Goal: Task Accomplishment & Management: Use online tool/utility

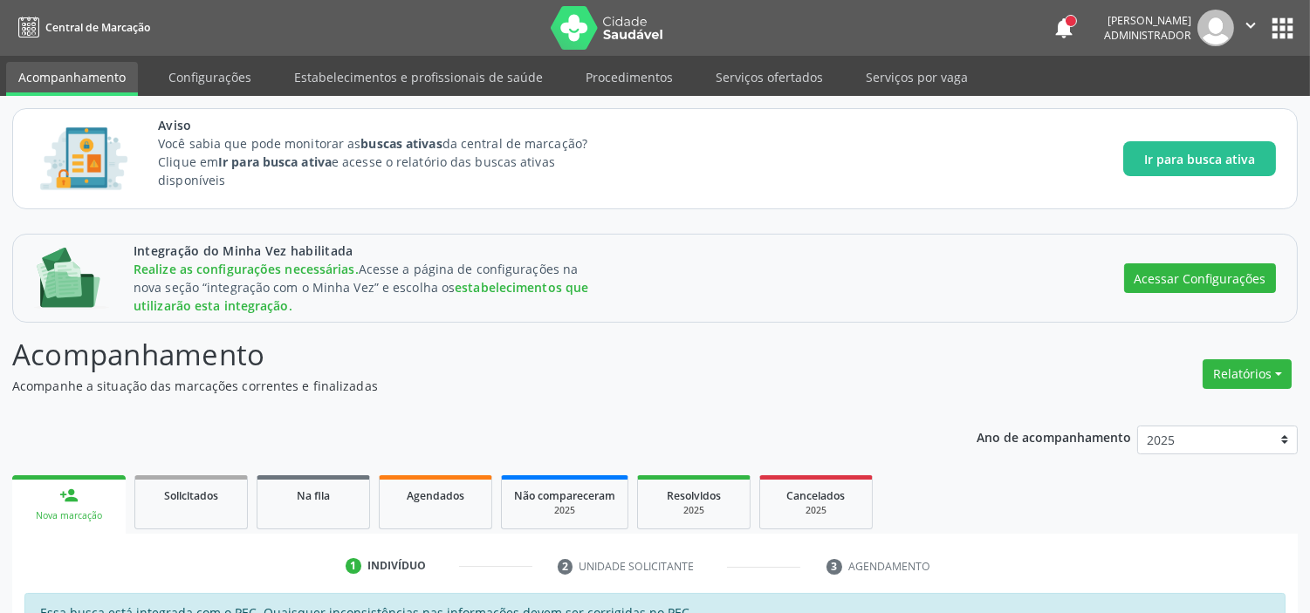
click at [859, 273] on div "Integração do Minha Vez habilitada Realize as configurações necessárias. Acesse…" at bounding box center [704, 278] width 1142 height 73
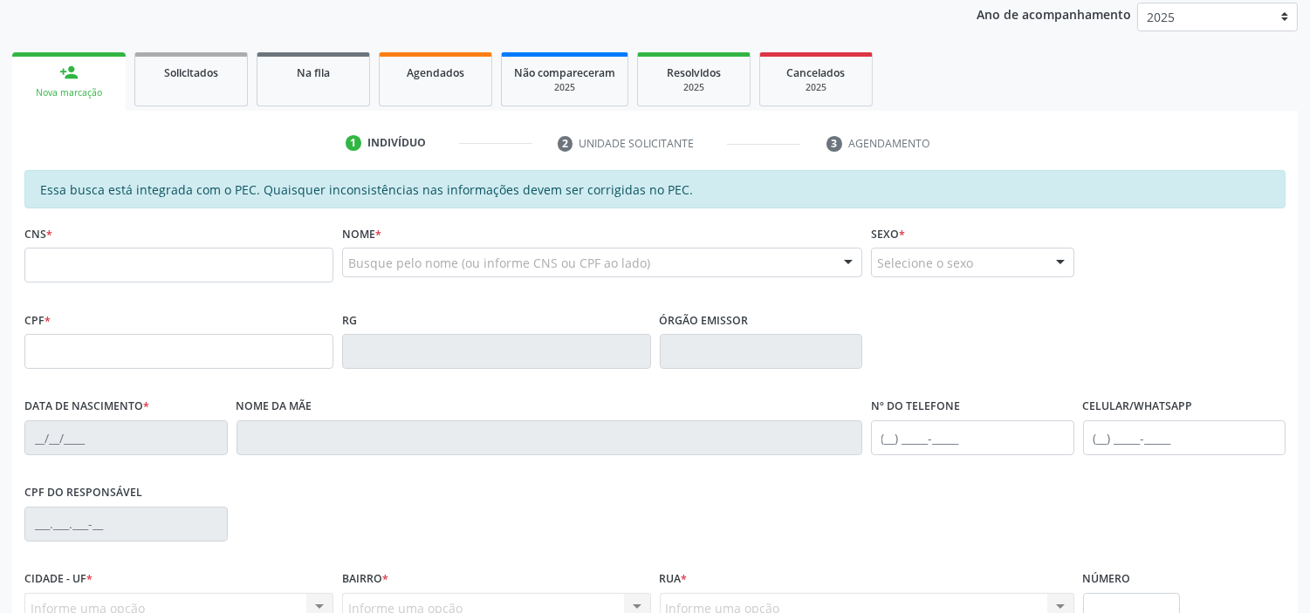
scroll to position [484, 0]
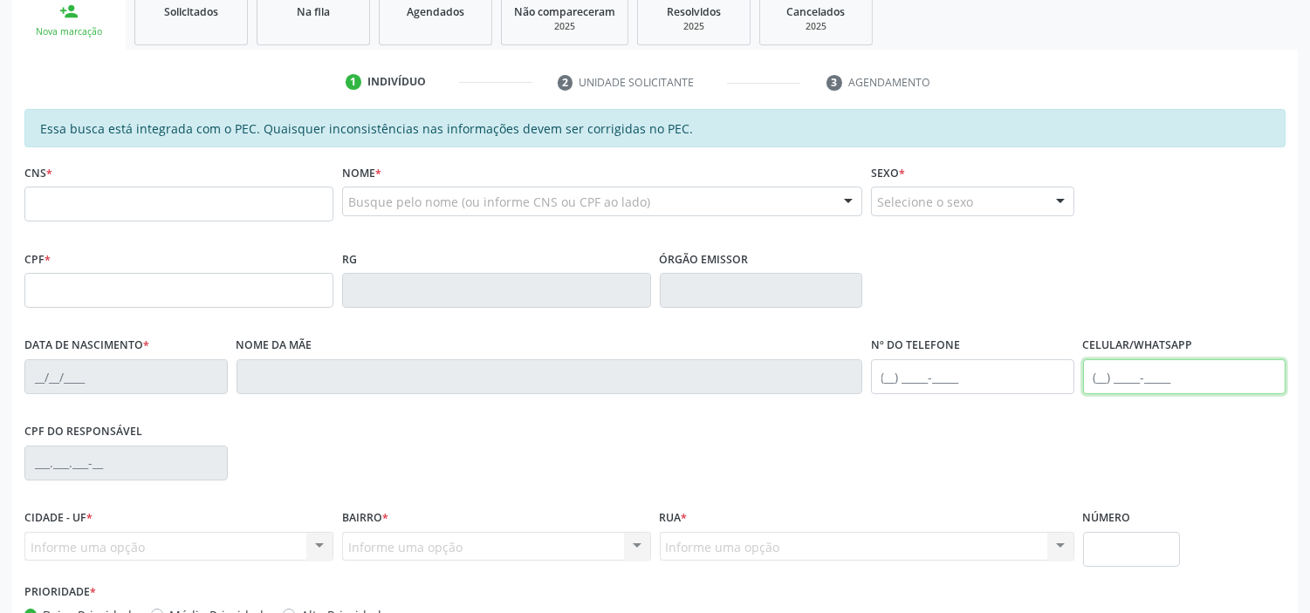
click at [1108, 373] on input "text" at bounding box center [1184, 376] width 203 height 35
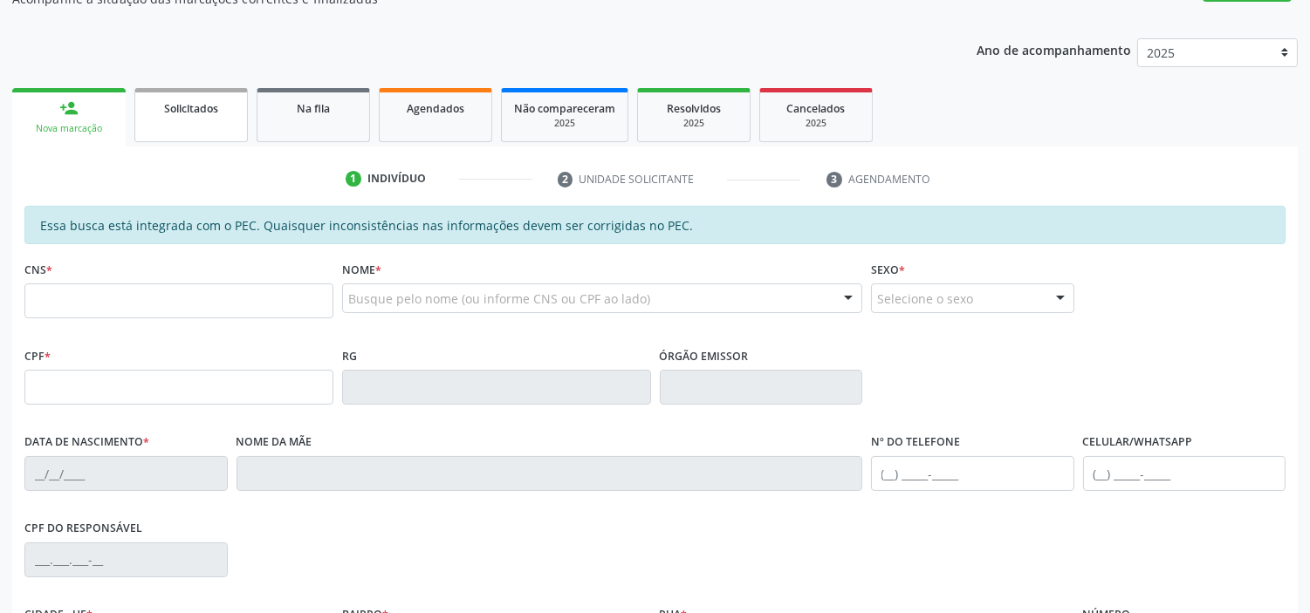
click at [192, 116] on link "Solicitados" at bounding box center [190, 115] width 113 height 54
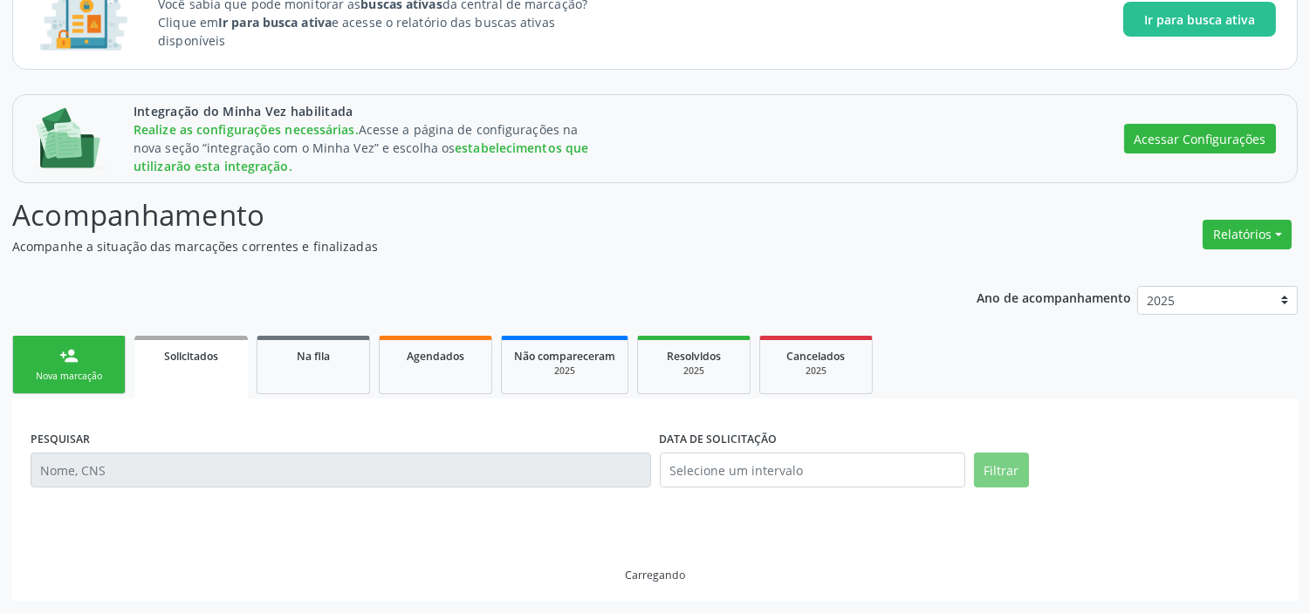
scroll to position [101, 0]
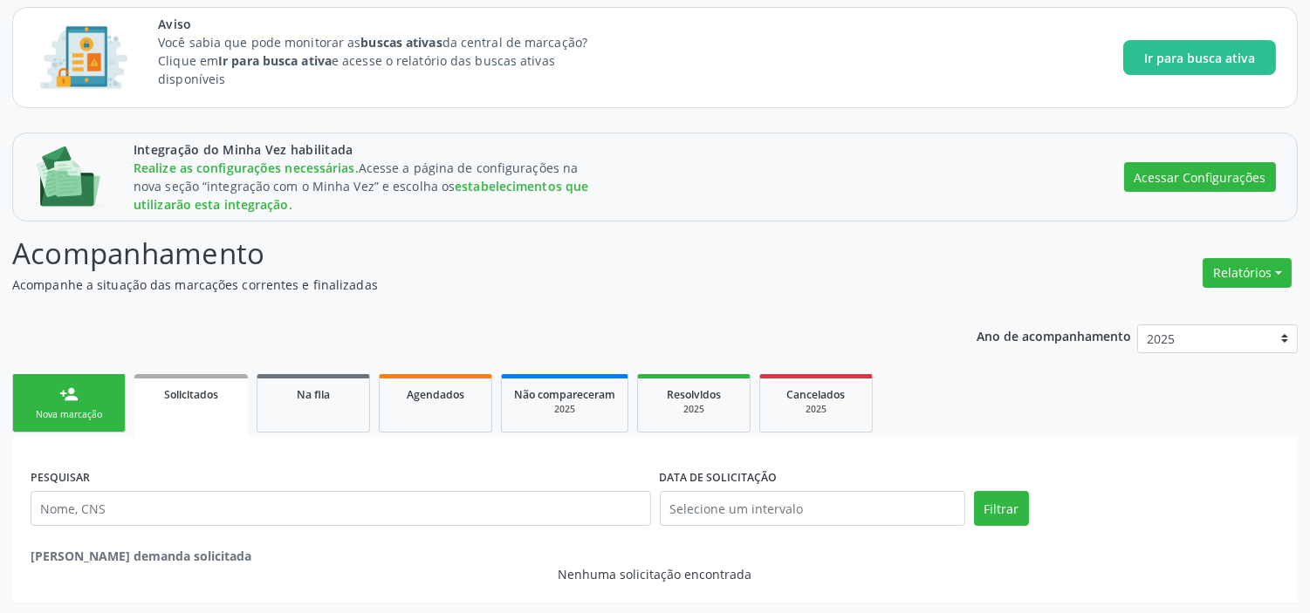
click at [68, 404] on link "person_add Nova marcação" at bounding box center [68, 403] width 113 height 58
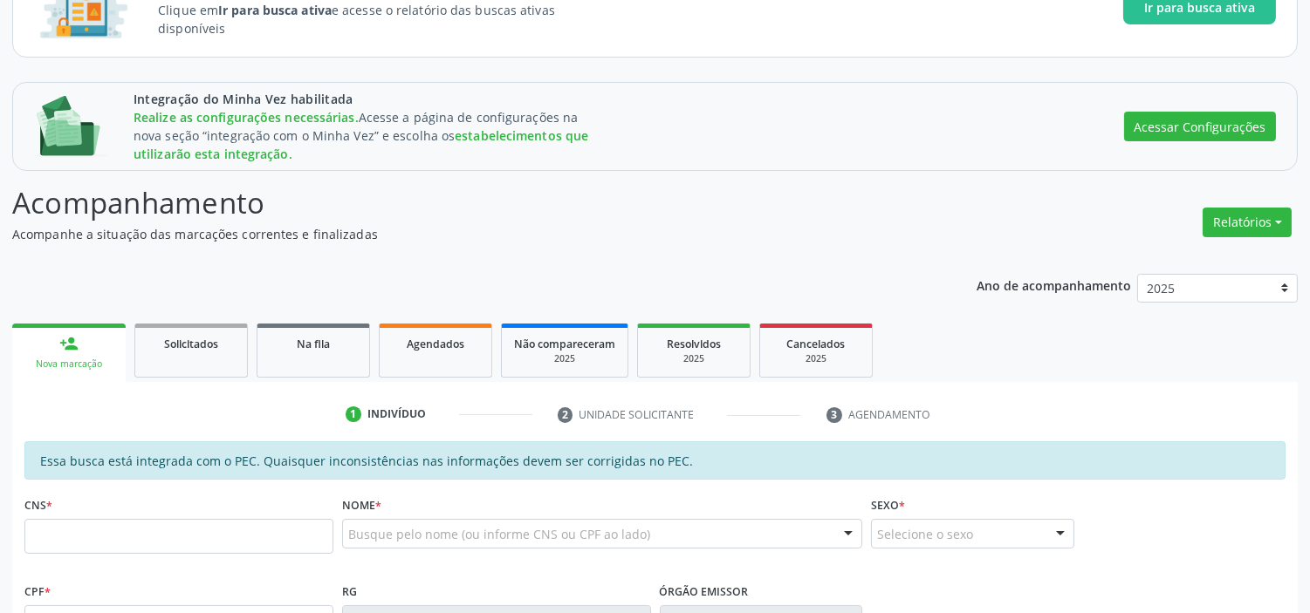
scroll to position [295, 0]
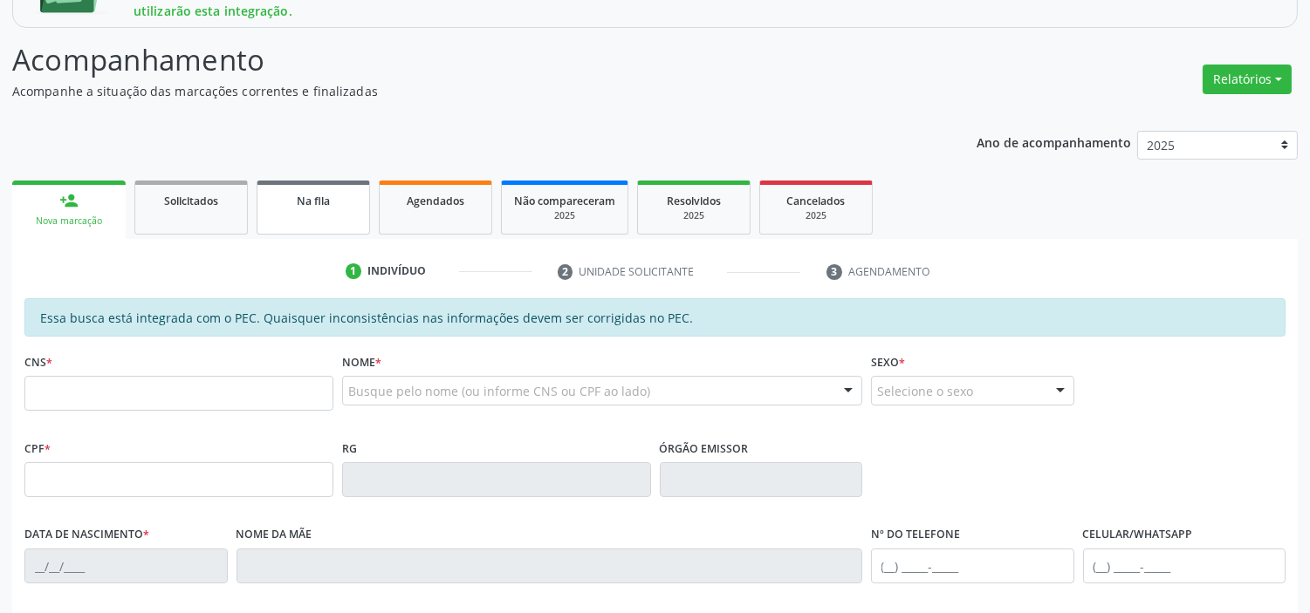
click at [345, 186] on link "Na fila" at bounding box center [313, 208] width 113 height 54
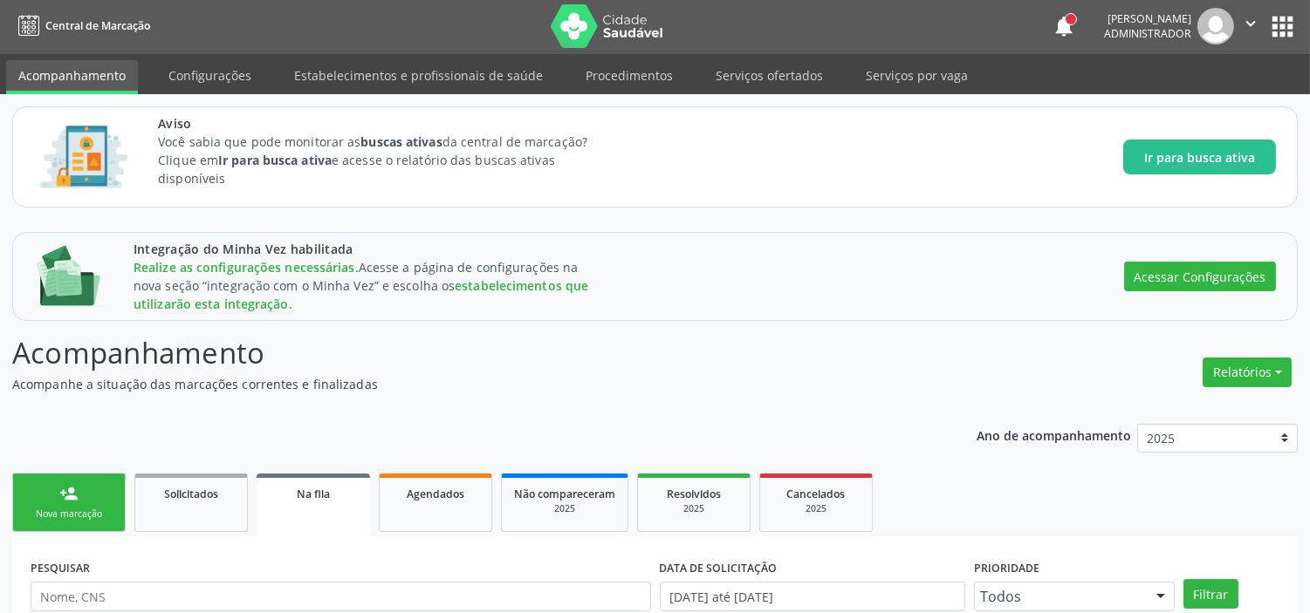
scroll to position [0, 0]
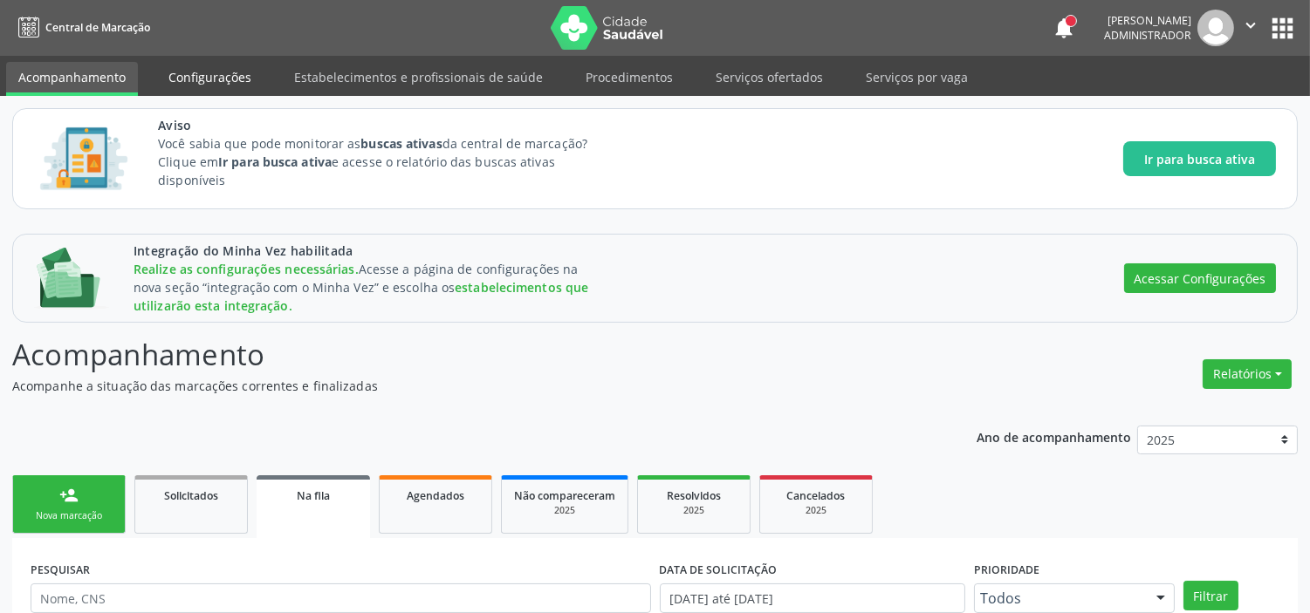
click at [208, 79] on link "Configurações" at bounding box center [209, 77] width 107 height 31
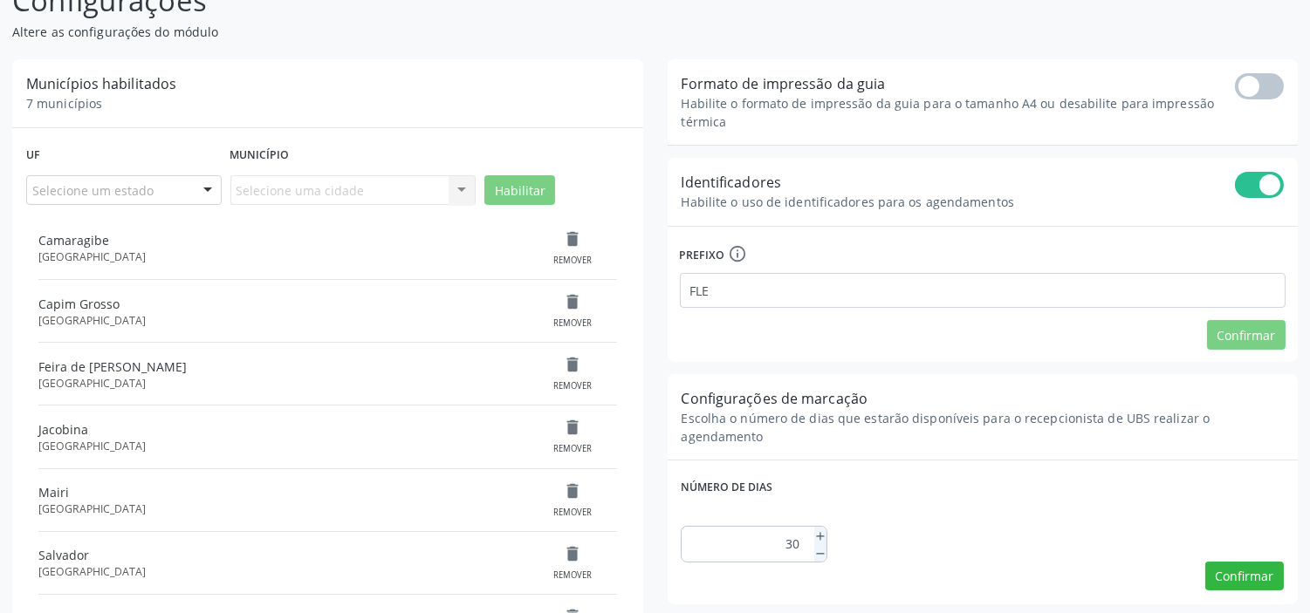
scroll to position [387, 0]
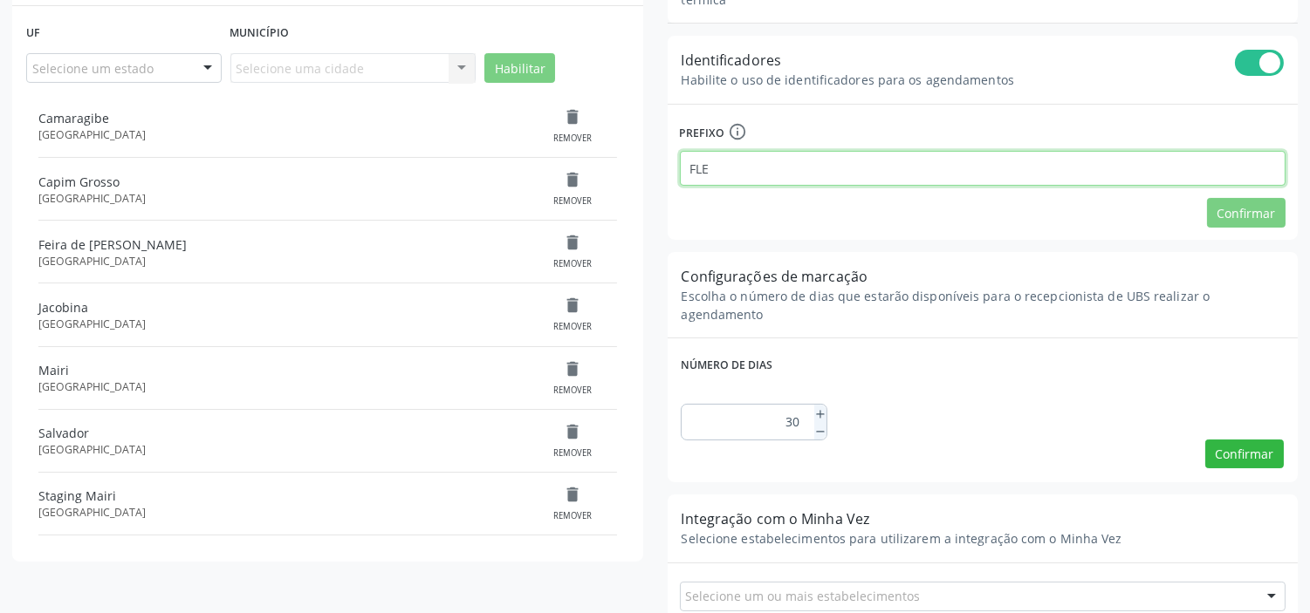
click at [712, 170] on input "FLE" at bounding box center [983, 168] width 606 height 35
click at [1268, 71] on span at bounding box center [1259, 63] width 49 height 26
click at [1235, 64] on input "checkbox" at bounding box center [1235, 64] width 0 height 0
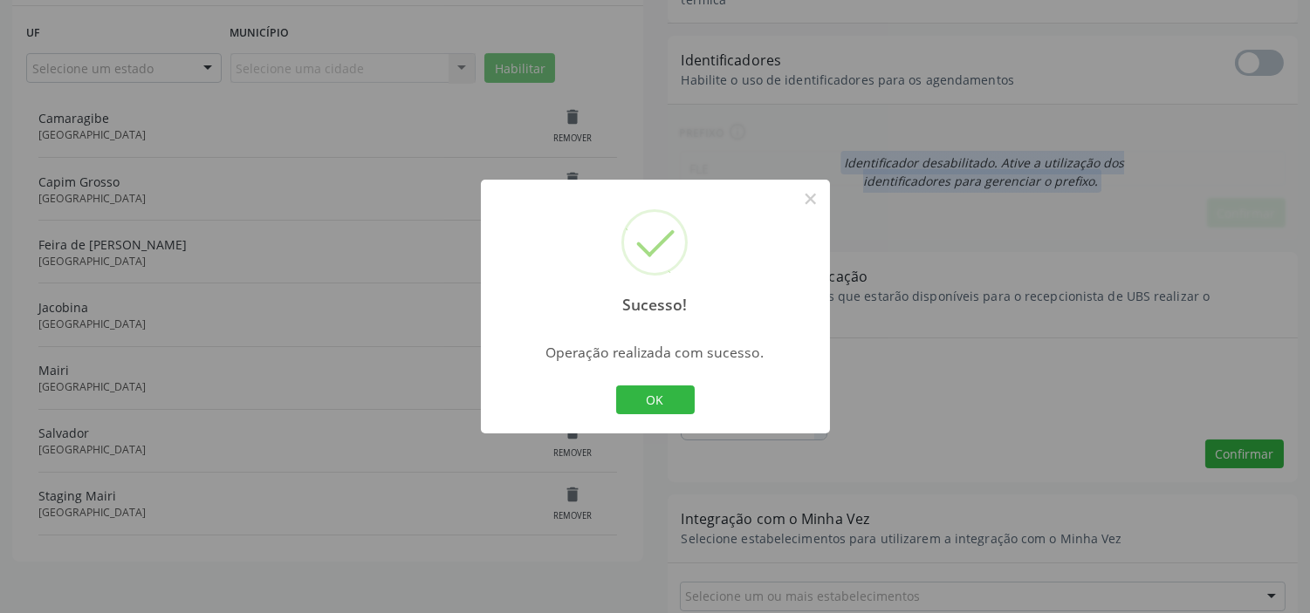
click at [1248, 65] on div "Sucesso! × Operação realizada com sucesso. OK Cancel" at bounding box center [655, 306] width 1310 height 613
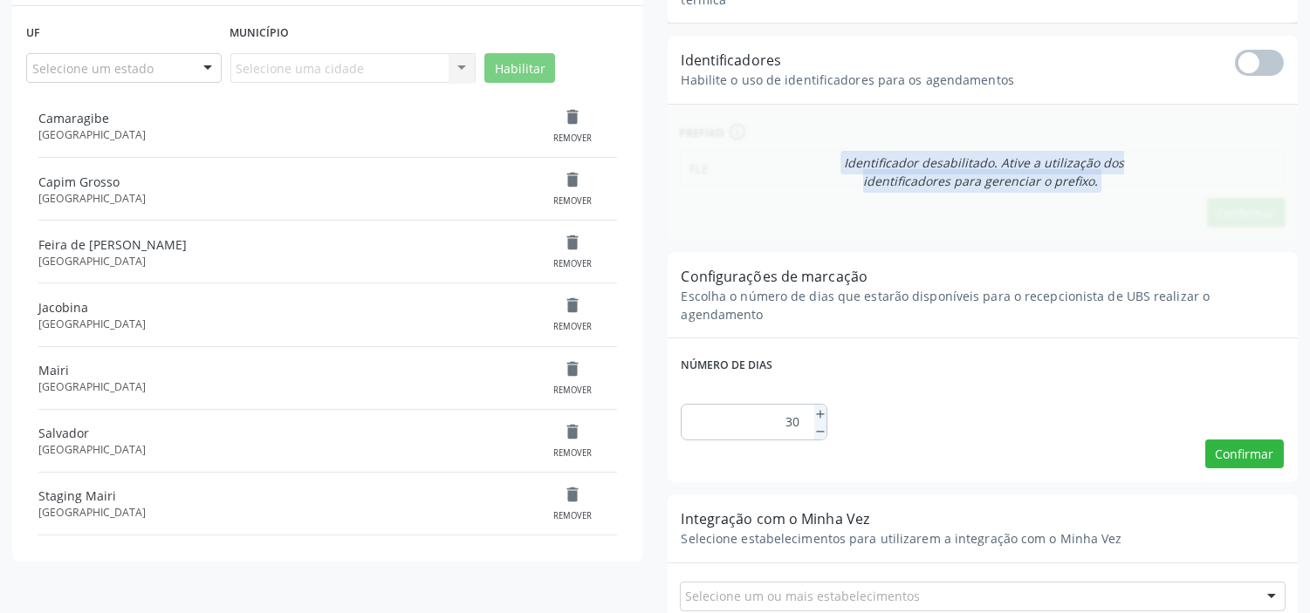
click at [1261, 63] on span at bounding box center [1259, 63] width 49 height 26
click at [1235, 64] on input "checkbox" at bounding box center [1235, 64] width 0 height 0
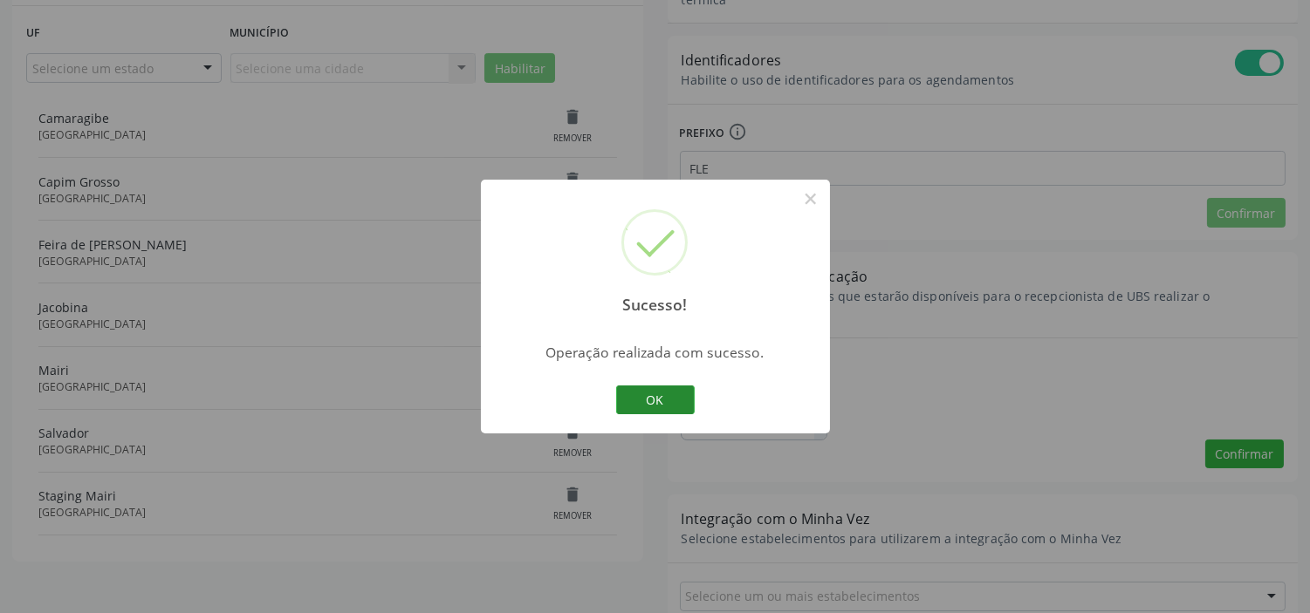
click at [633, 397] on button "OK" at bounding box center [655, 401] width 79 height 30
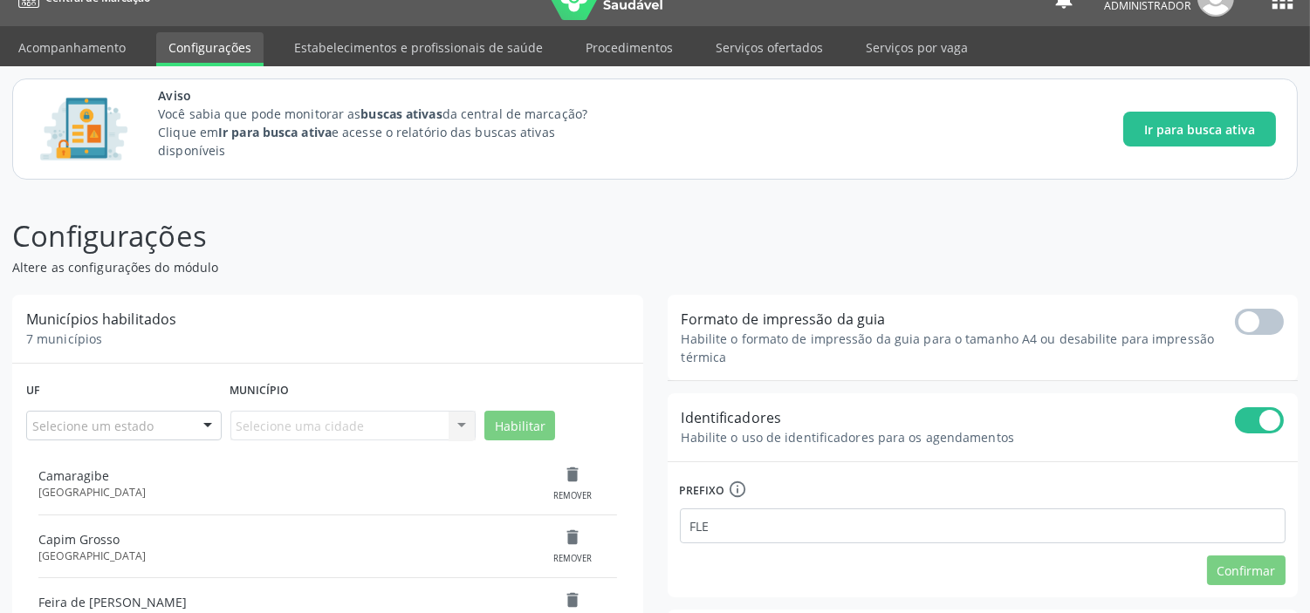
scroll to position [0, 0]
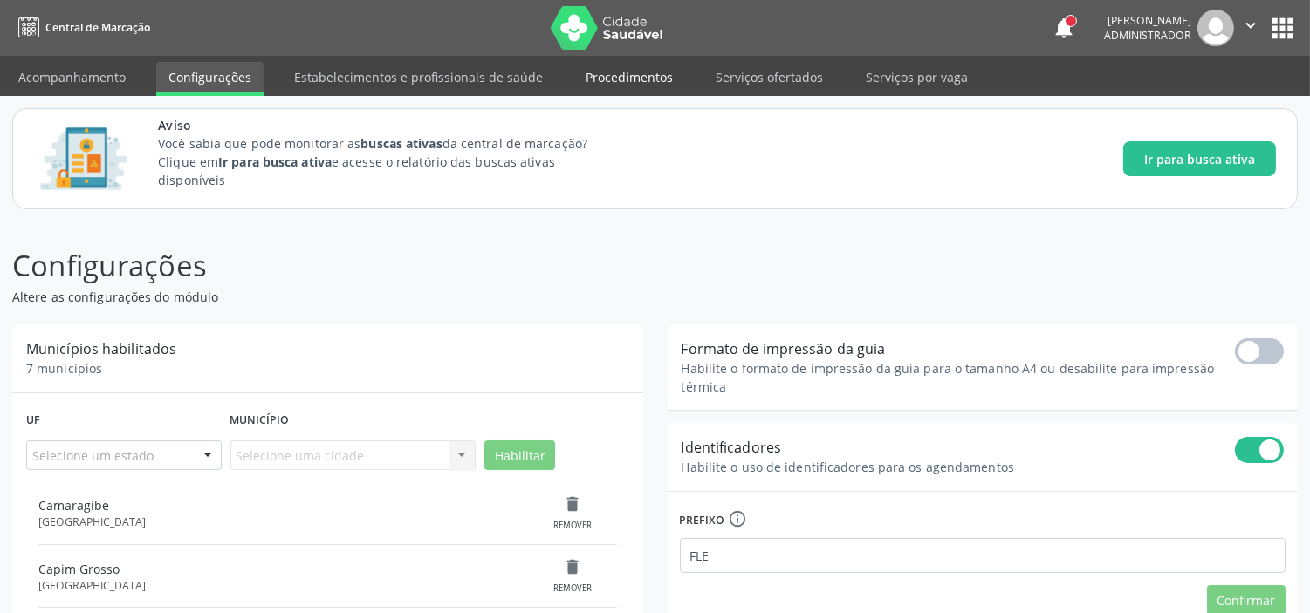
click at [606, 72] on link "Procedimentos" at bounding box center [629, 77] width 112 height 31
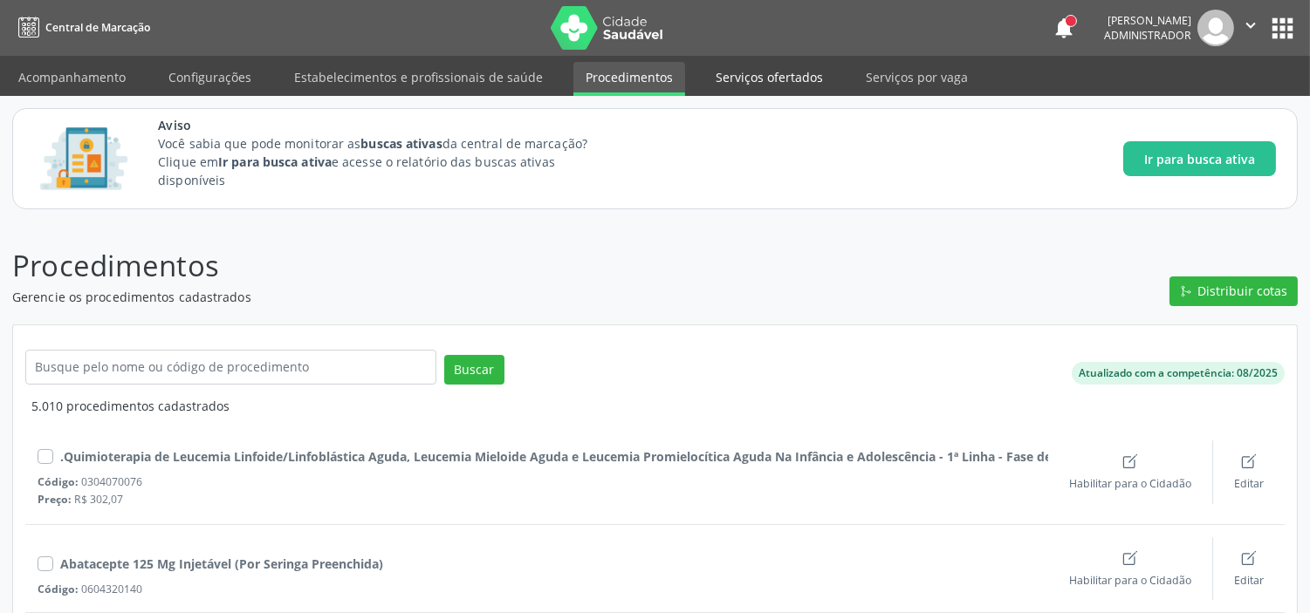
click at [729, 71] on link "Serviços ofertados" at bounding box center [769, 77] width 132 height 31
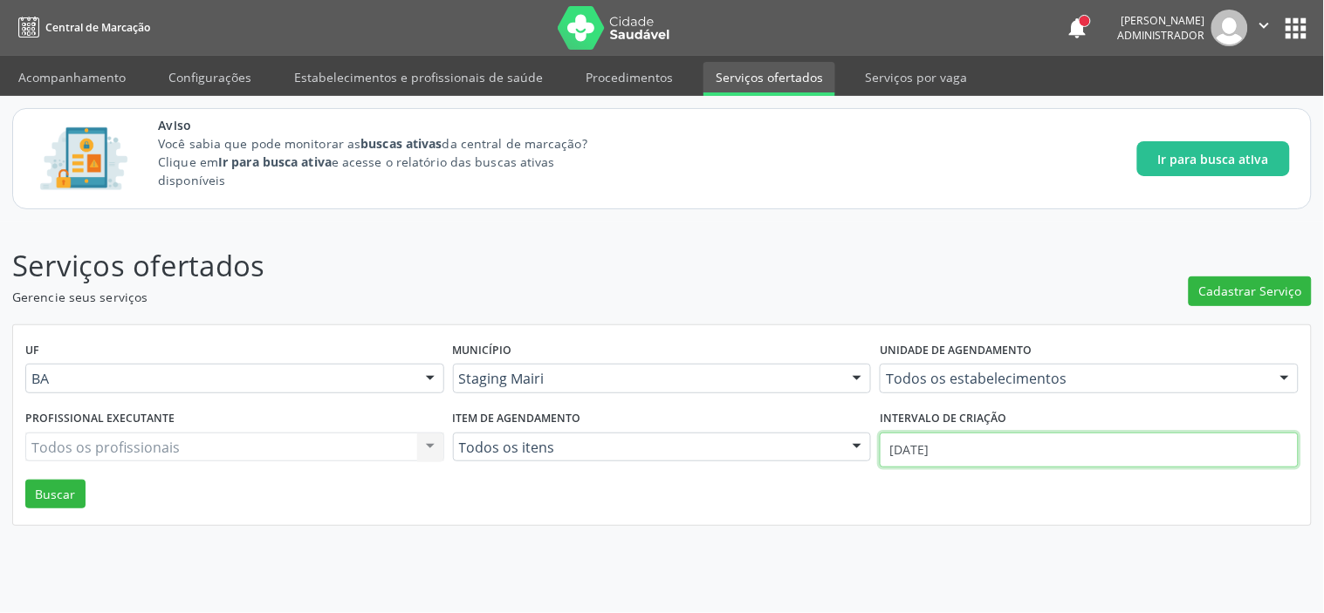
click at [960, 447] on input "[DATE]" at bounding box center [1088, 450] width 419 height 35
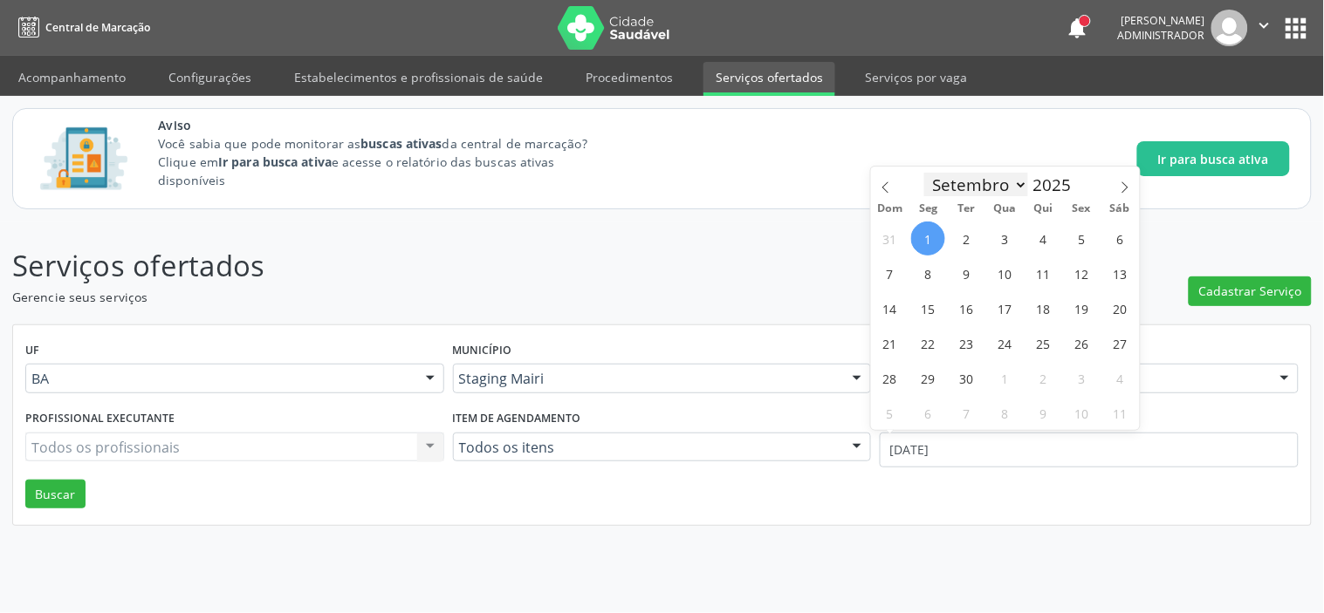
click at [989, 181] on select "Janeiro Fevereiro Março Abril Maio Junho Julho Agosto Setembro Outubro Novembro…" at bounding box center [976, 185] width 105 height 24
select select "0"
click at [924, 173] on select "Janeiro Fevereiro Março Abril Maio Junho Julho Agosto Setembro Outubro Novembro…" at bounding box center [976, 185] width 105 height 24
click at [995, 237] on span "1" at bounding box center [1005, 239] width 34 height 34
type input "[DATE]"
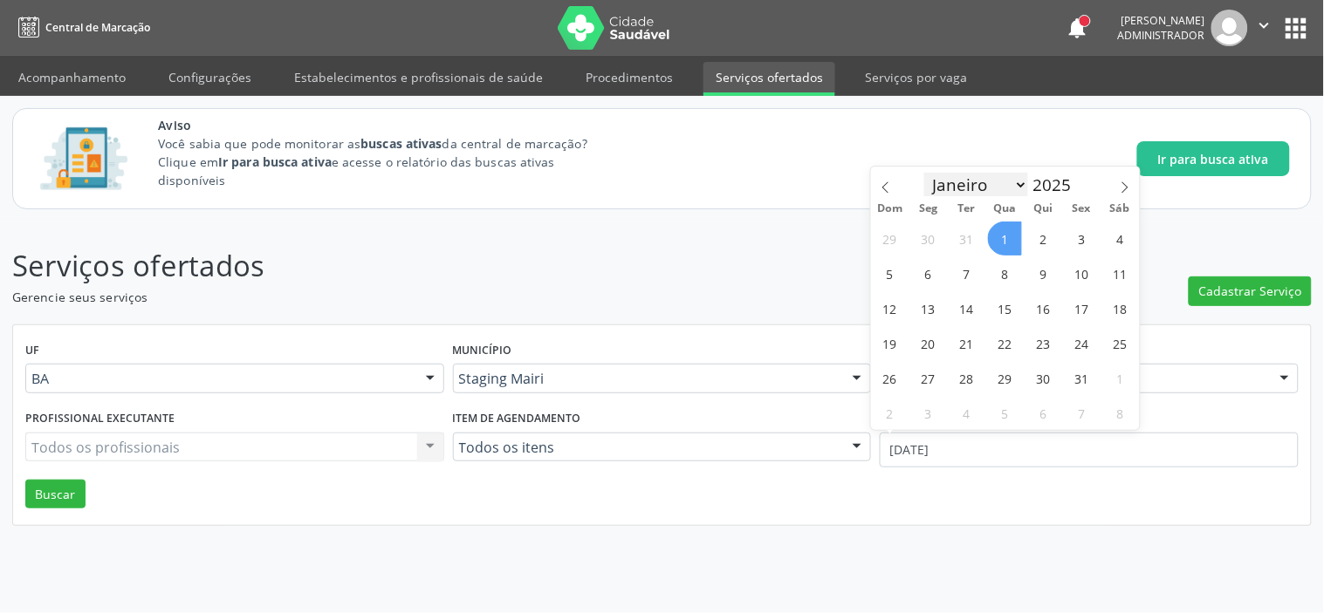
click at [963, 181] on select "Janeiro Fevereiro Março Abril Maio Junho Julho Agosto Setembro Outubro Novembro…" at bounding box center [976, 185] width 105 height 24
select select "5"
click at [924, 173] on select "Janeiro Fevereiro Março Abril Maio Junho Julho Agosto Setembro Outubro Novembro…" at bounding box center [976, 185] width 105 height 24
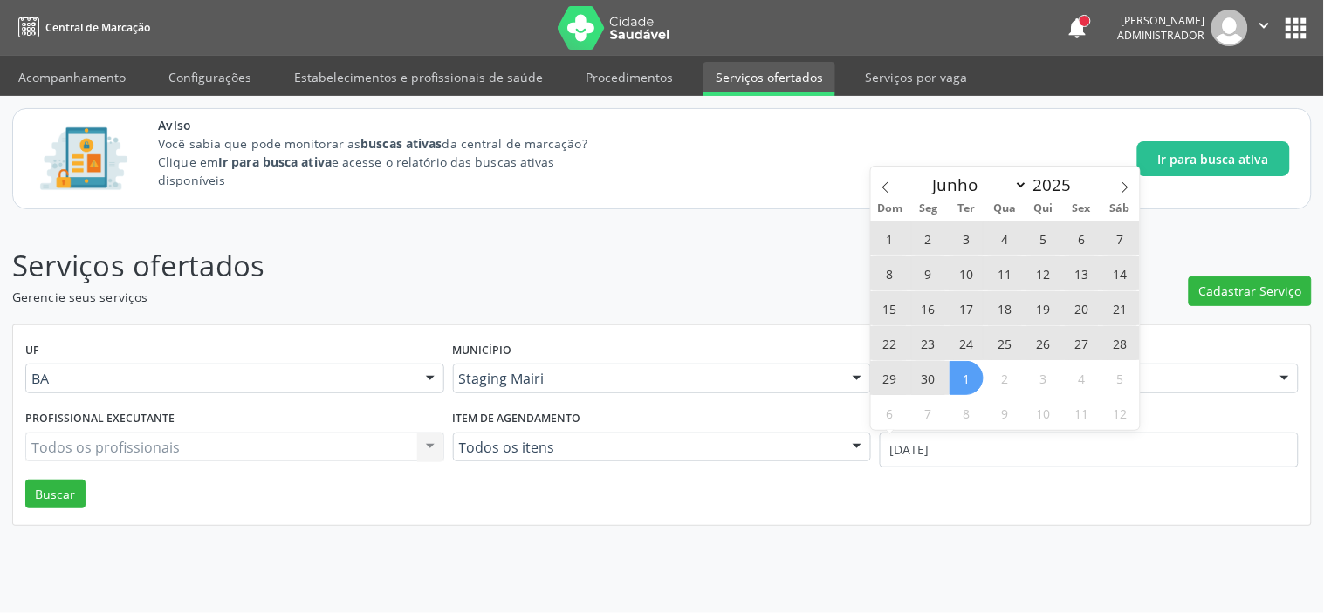
click at [974, 389] on span "1" at bounding box center [966, 378] width 34 height 34
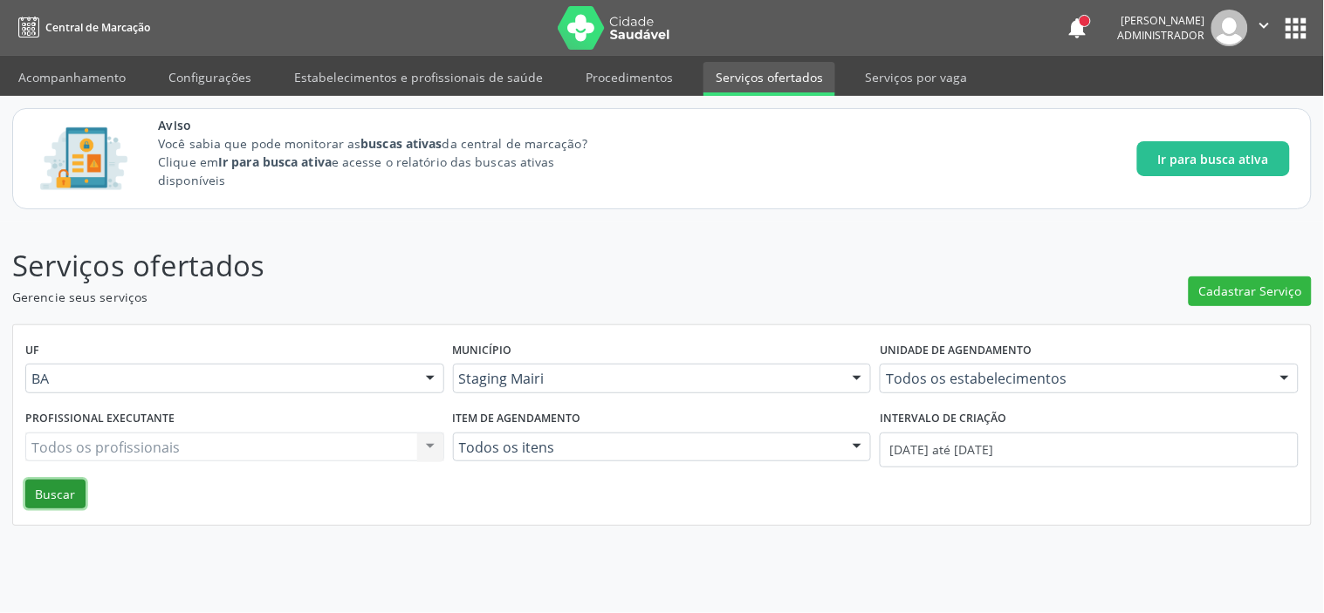
click at [56, 491] on button "Buscar" at bounding box center [55, 495] width 60 height 30
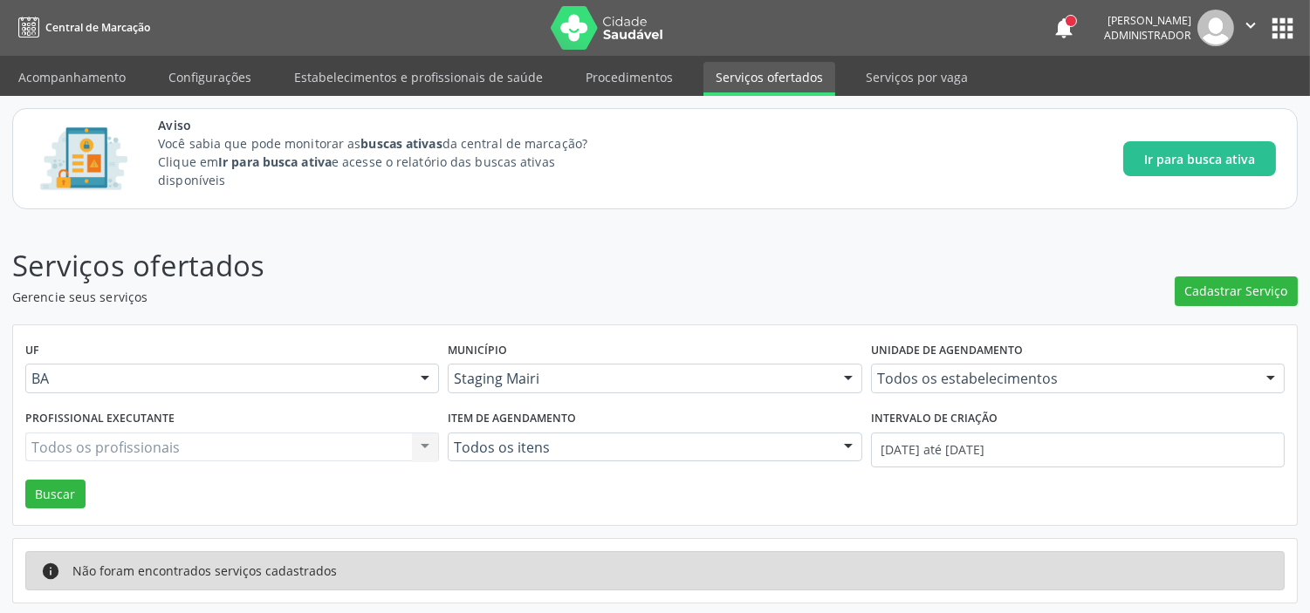
scroll to position [3, 0]
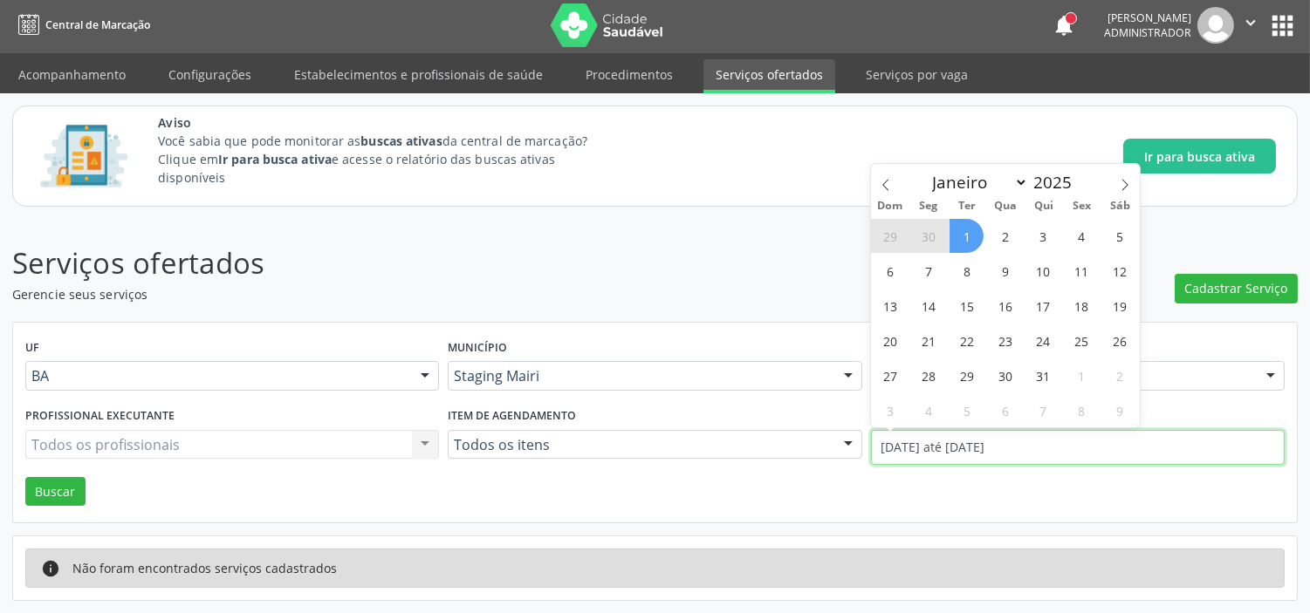
click at [954, 445] on input "[DATE] até [DATE]" at bounding box center [1078, 447] width 414 height 35
click at [965, 234] on span "1" at bounding box center [966, 236] width 34 height 34
type input "[DATE]"
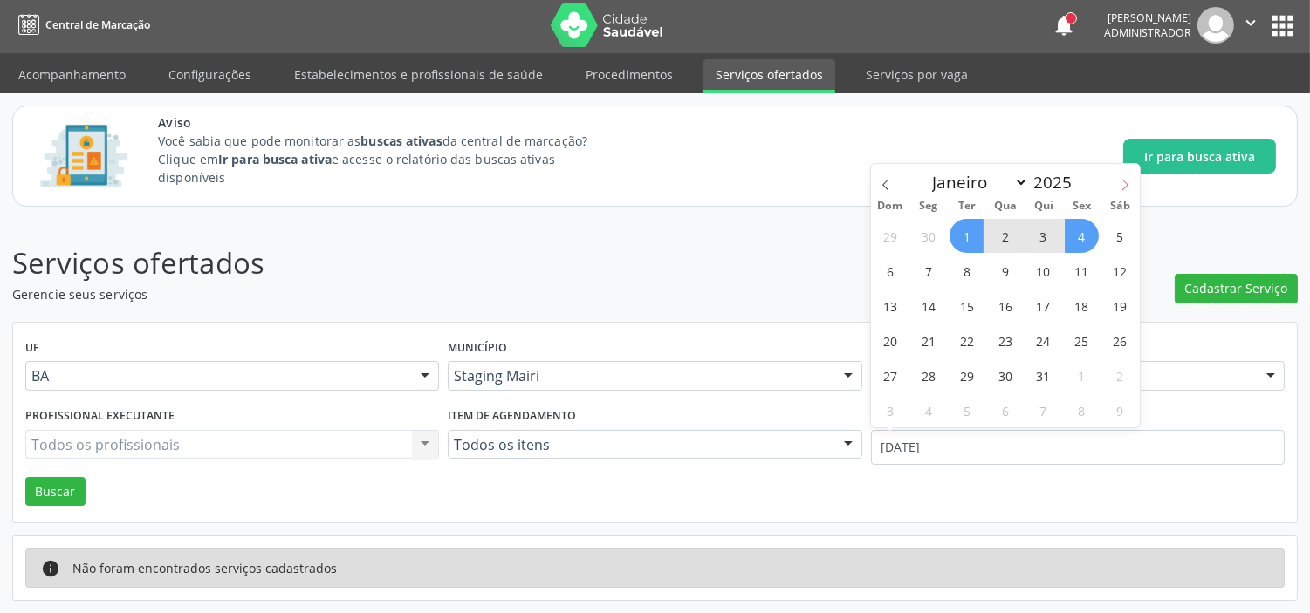
click at [1122, 181] on icon at bounding box center [1125, 185] width 12 height 12
click at [1120, 181] on icon at bounding box center [1125, 185] width 12 height 12
select select "8"
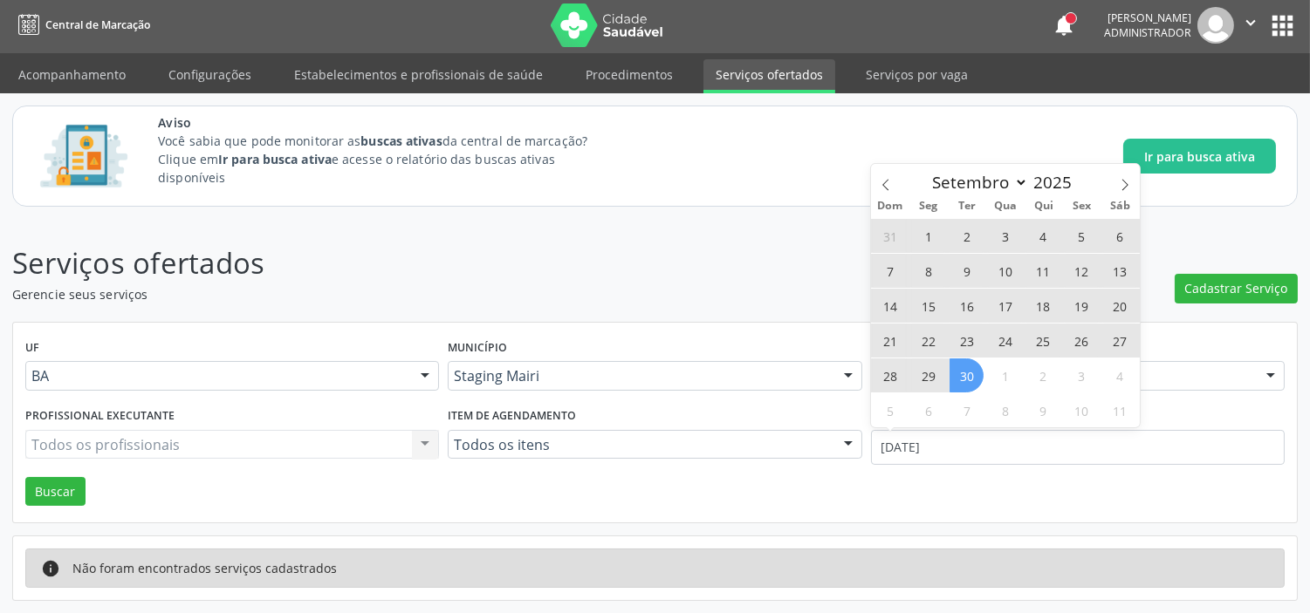
click at [970, 370] on span "30" at bounding box center [966, 376] width 34 height 34
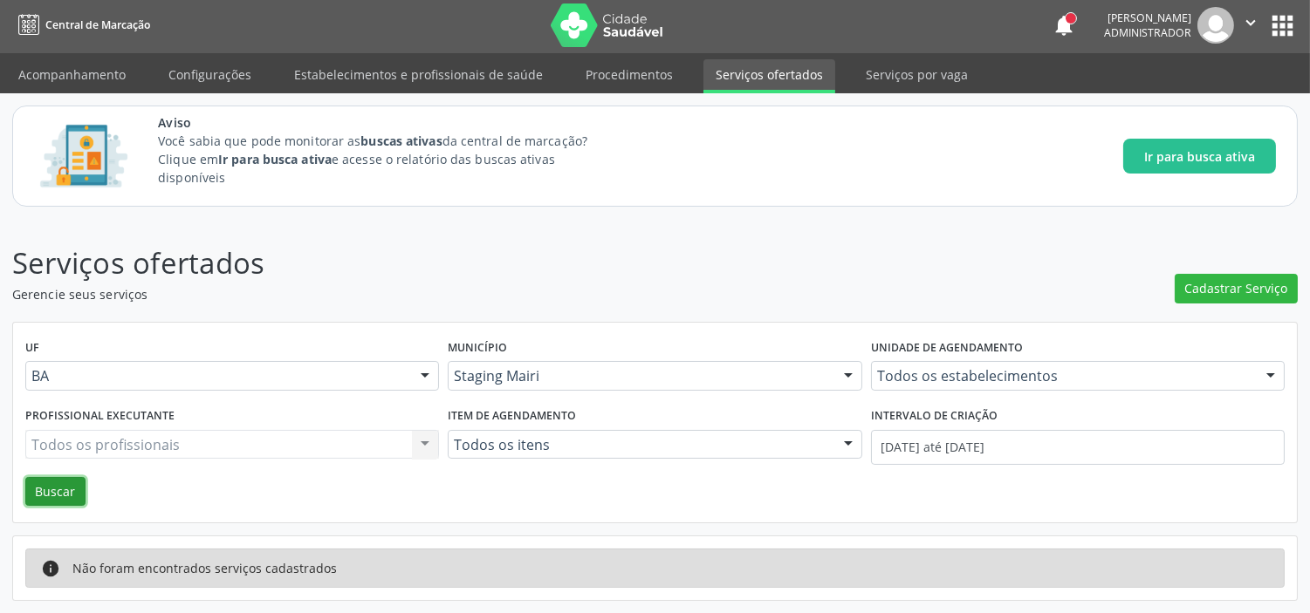
click at [55, 492] on button "Buscar" at bounding box center [55, 492] width 60 height 30
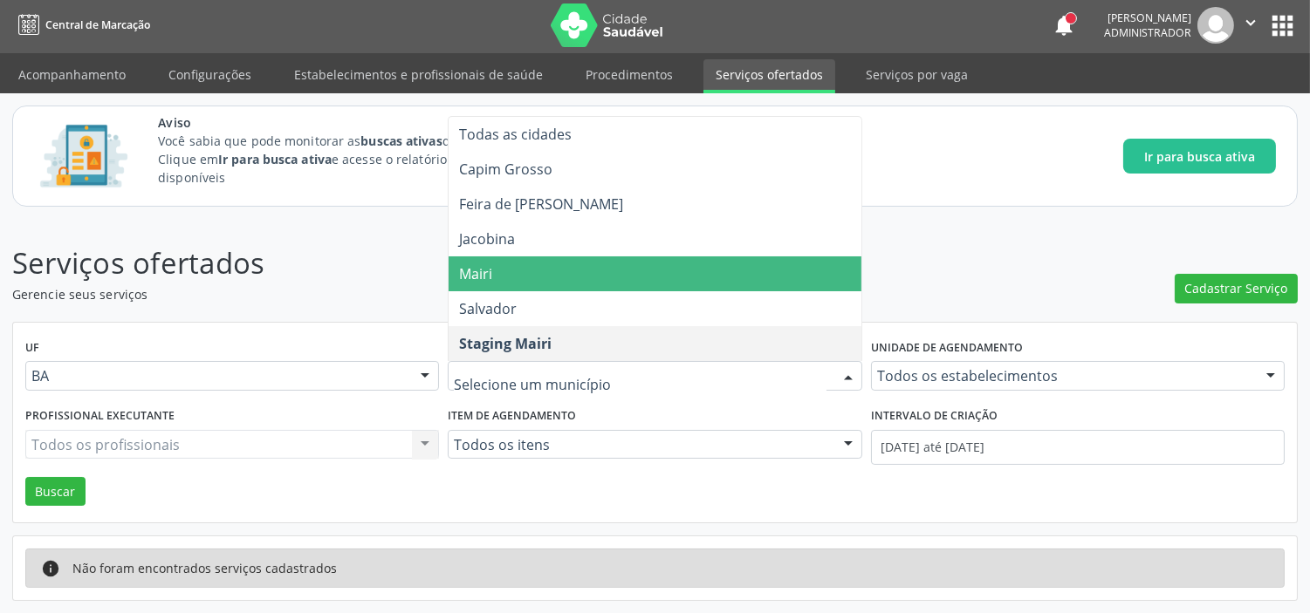
click at [534, 268] on span "Mairi" at bounding box center [654, 274] width 412 height 35
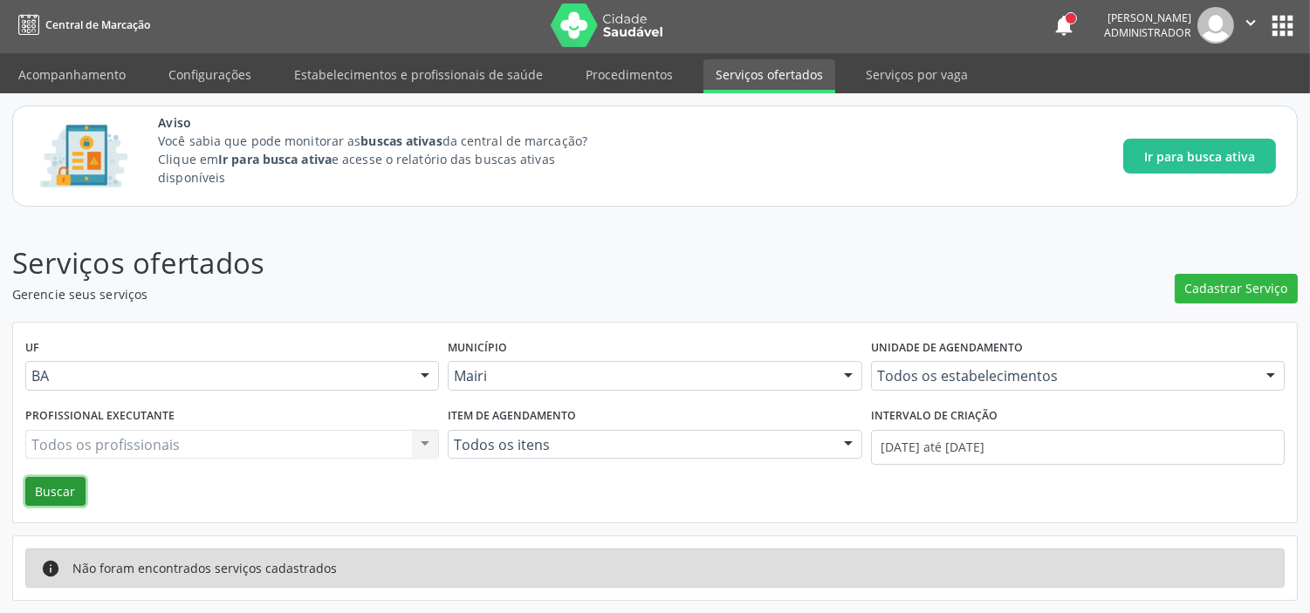
drag, startPoint x: 67, startPoint y: 487, endPoint x: 510, endPoint y: 515, distance: 443.2
click at [67, 489] on button "Buscar" at bounding box center [55, 492] width 60 height 30
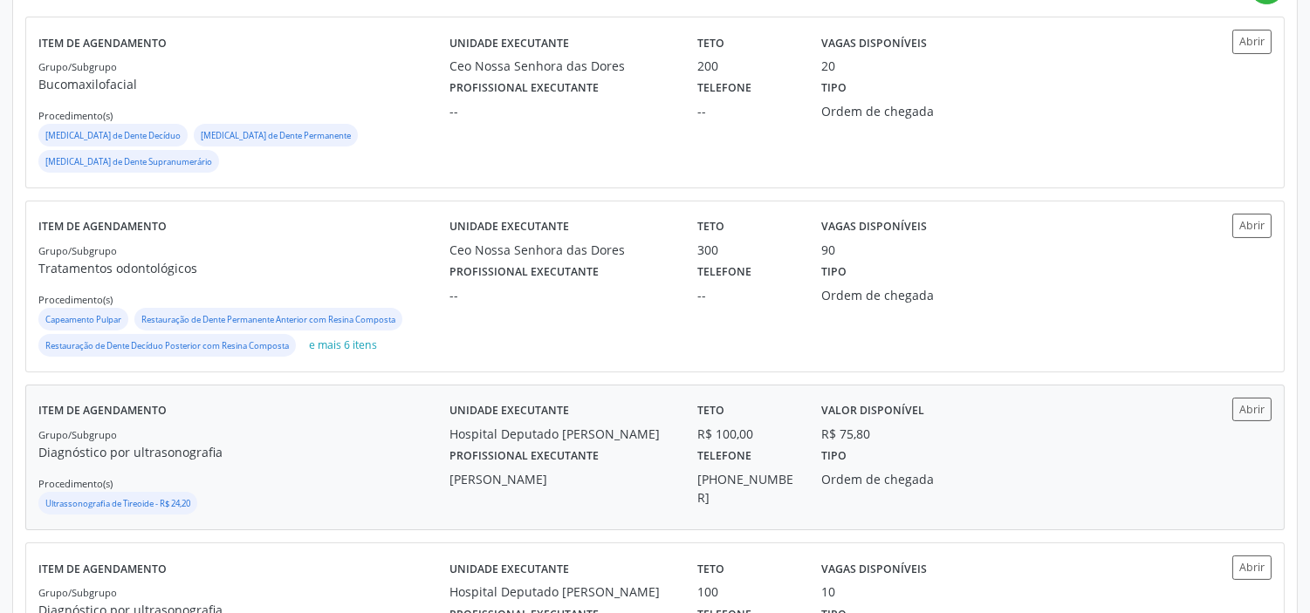
scroll to position [585, 0]
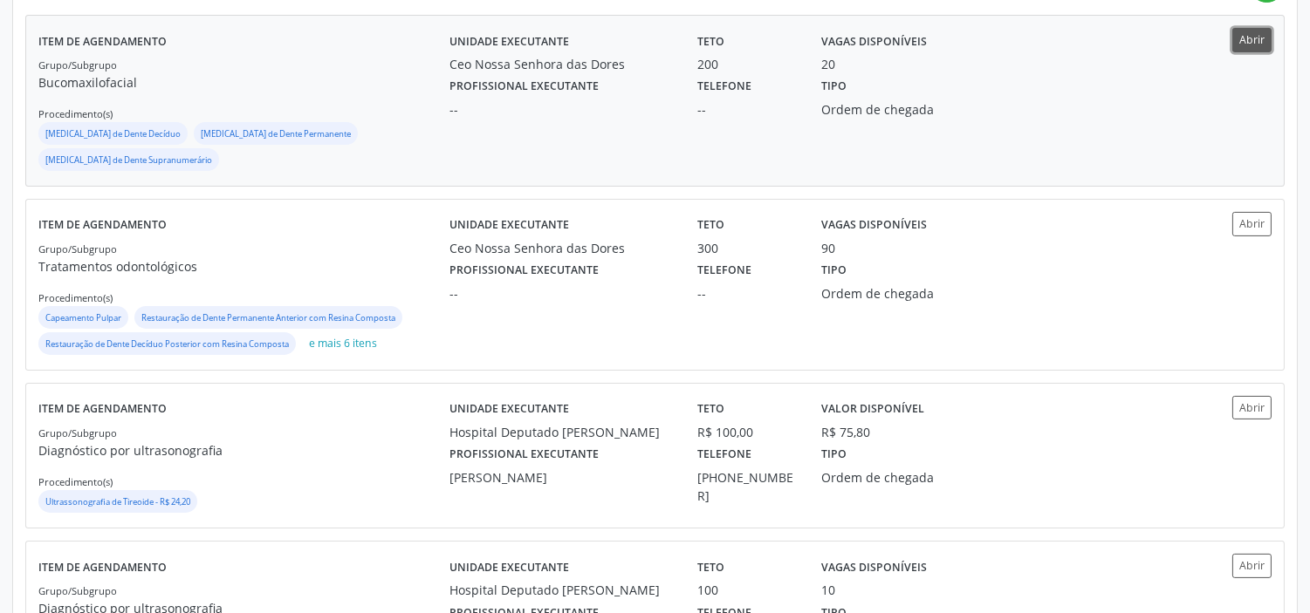
click at [1256, 47] on button "Abrir" at bounding box center [1251, 40] width 39 height 24
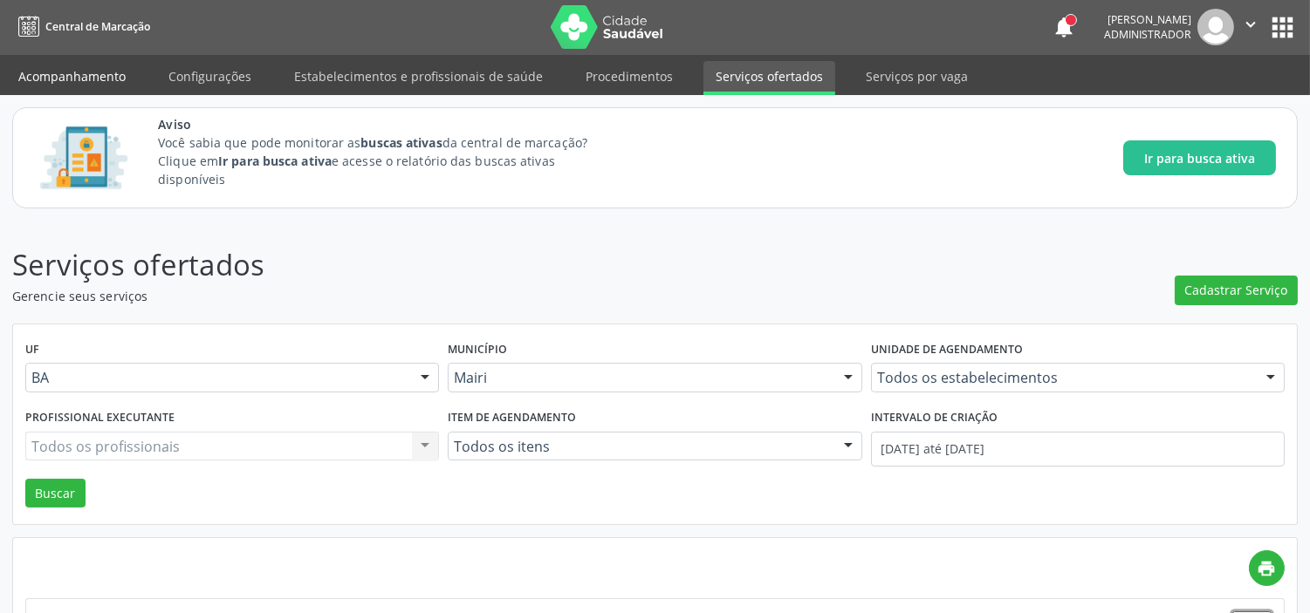
scroll to position [0, 0]
click at [80, 68] on link "Acompanhamento" at bounding box center [72, 77] width 132 height 31
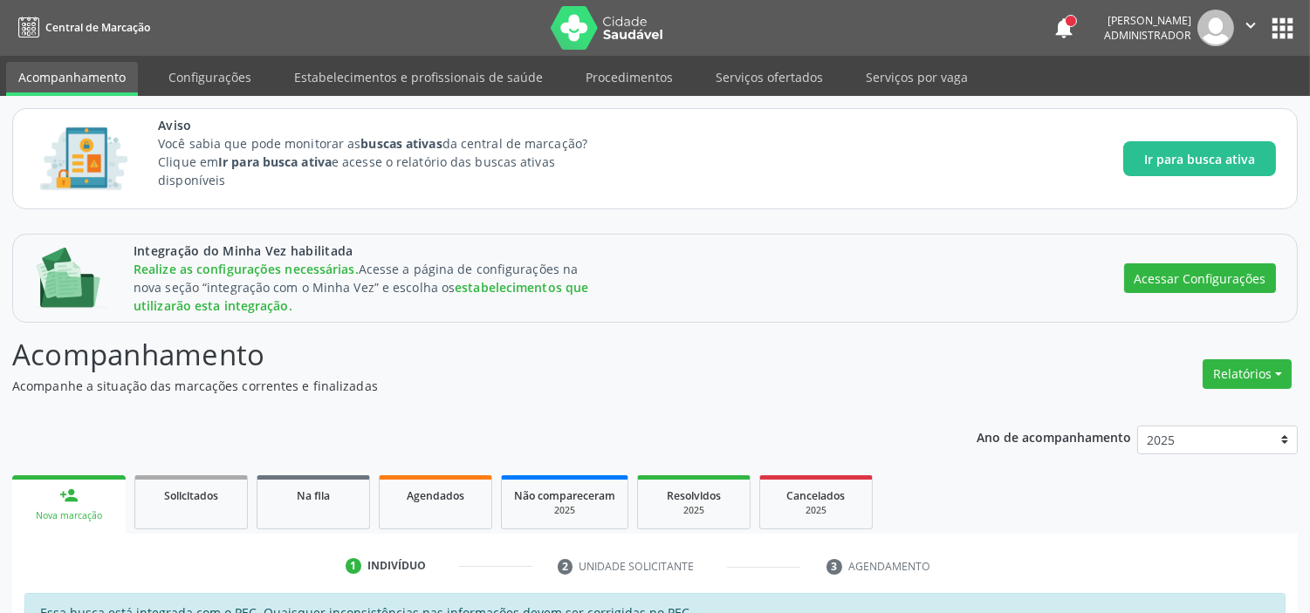
click at [1272, 21] on button "apps" at bounding box center [1282, 28] width 31 height 31
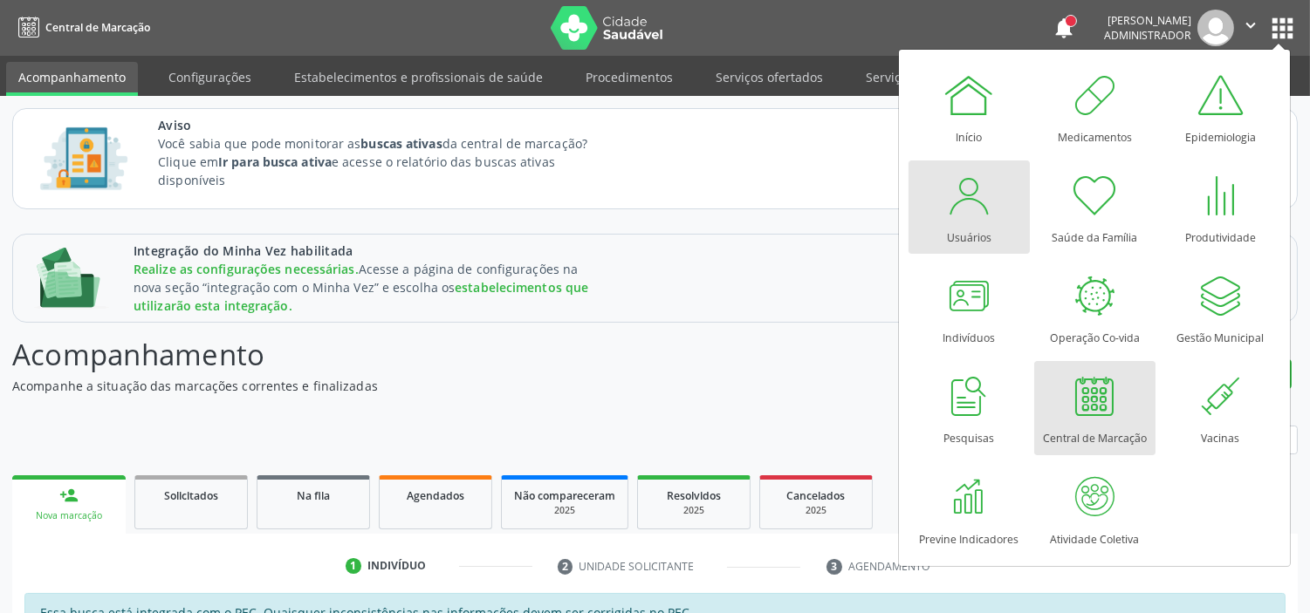
click at [967, 198] on div at bounding box center [968, 195] width 52 height 52
